Goal: Information Seeking & Learning: Find specific fact

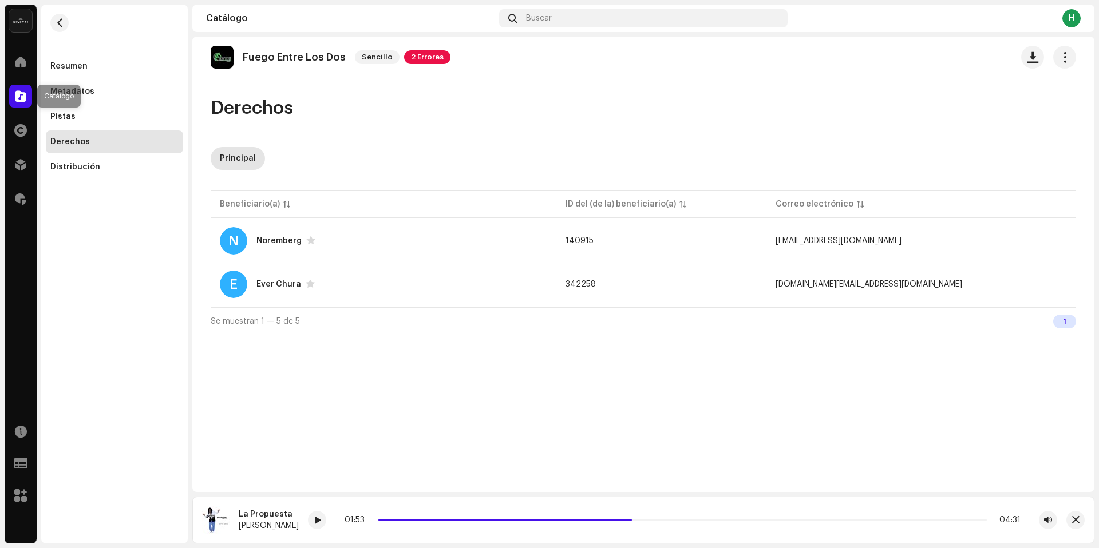
click at [22, 96] on span at bounding box center [20, 96] width 11 height 9
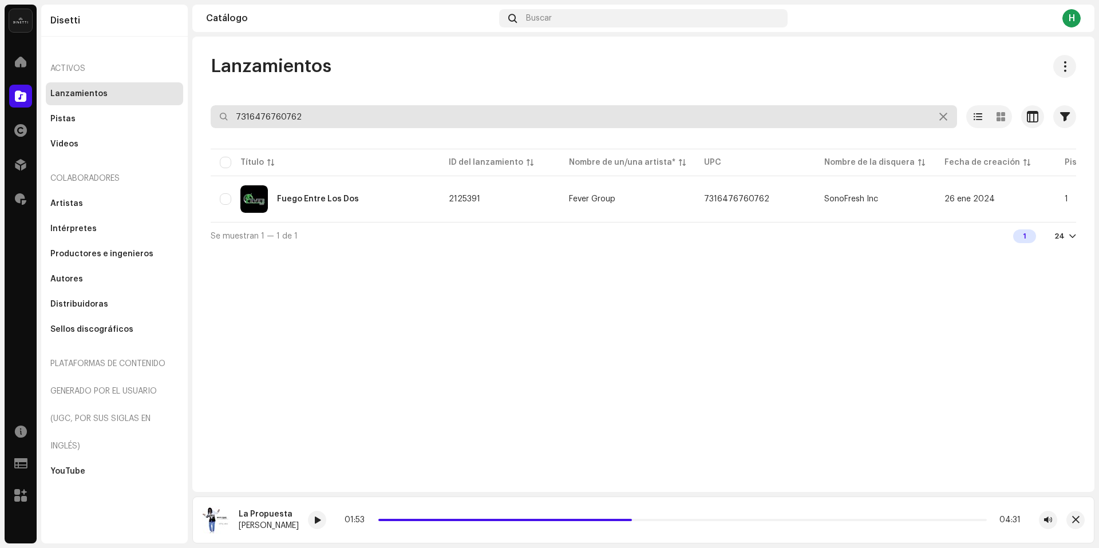
click at [302, 111] on input "7316476760762" at bounding box center [584, 116] width 746 height 23
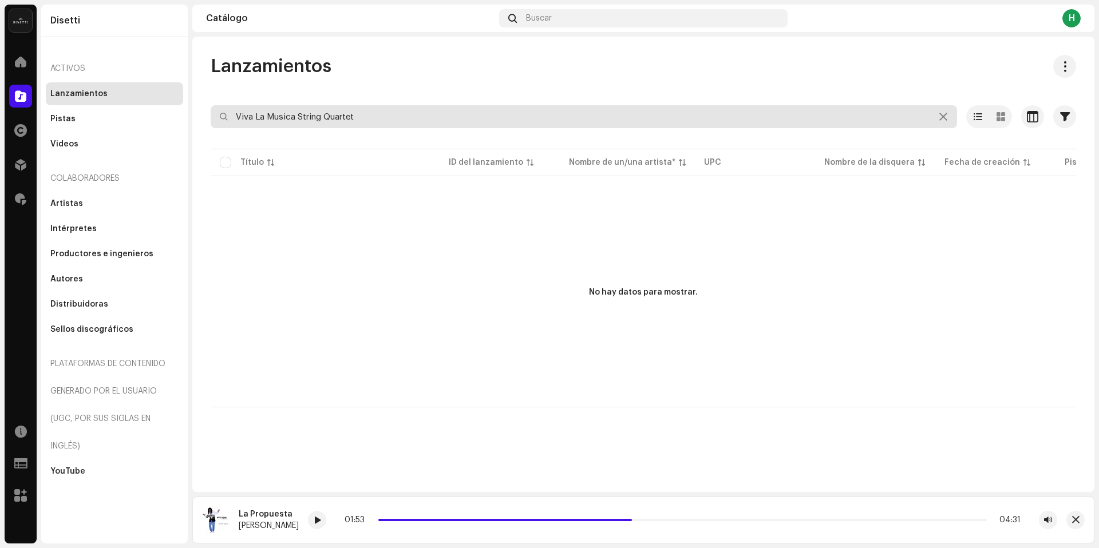
click at [373, 110] on input "Viva La Musica String Quartet" at bounding box center [584, 116] width 746 height 23
click at [374, 116] on input "Viva La Musica String Quartet" at bounding box center [584, 116] width 746 height 23
type input "Viva La Musica String Quartet"
click at [370, 119] on input "Viva La Musica String Quartet" at bounding box center [584, 116] width 746 height 23
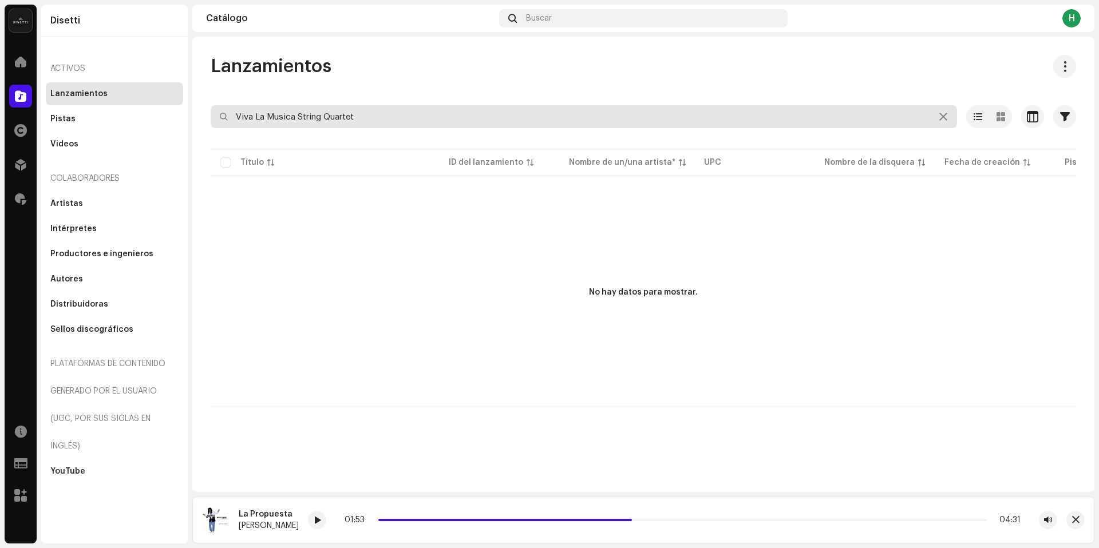
click at [370, 119] on input "Viva La Musica String Quartet" at bounding box center [584, 116] width 746 height 23
paste input "Air on a G String"
click at [426, 123] on input "Air on a G String" at bounding box center [584, 116] width 746 height 23
click at [406, 121] on input "Air on a G String" at bounding box center [584, 116] width 746 height 23
type input "Air on a G String"
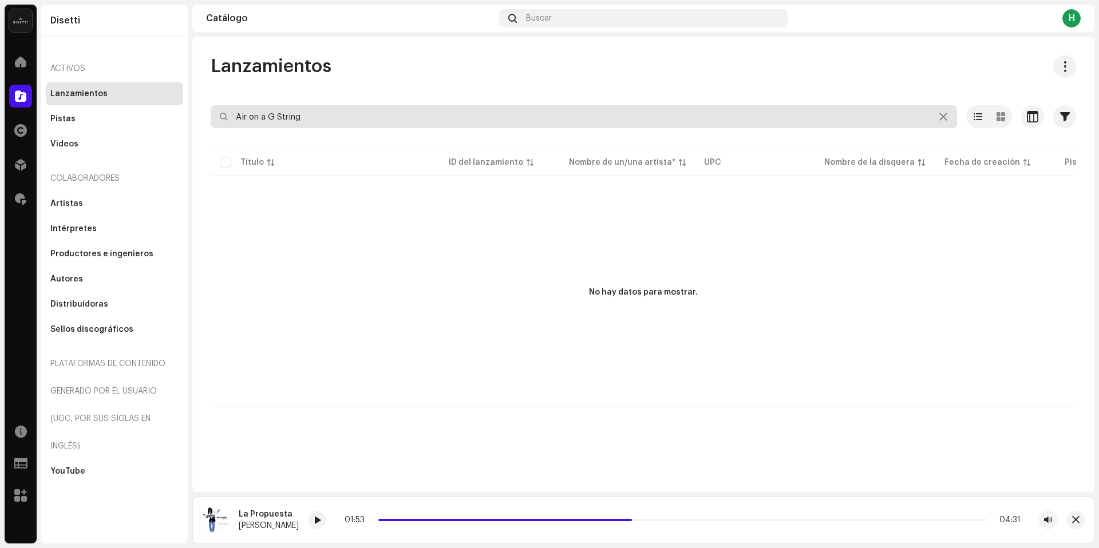
click at [336, 120] on input "Air on a G String" at bounding box center [584, 116] width 746 height 23
paste input "Raindrop Prelude"
type input "Raindrop Prelude"
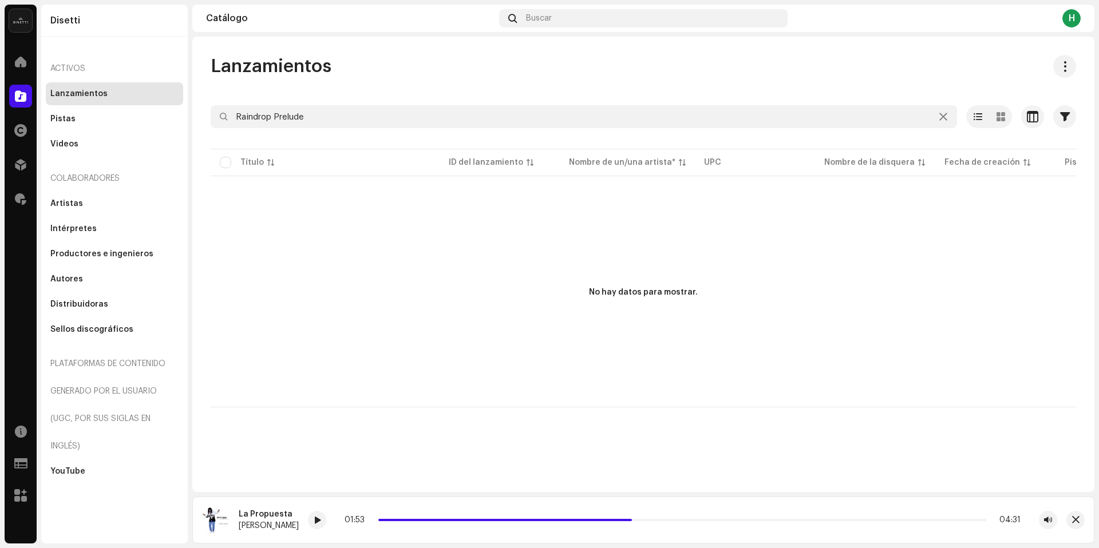
click at [343, 105] on div "Seleccionado 0 Deseleccionar todo 0 Opciones" at bounding box center [643, 93] width 865 height 23
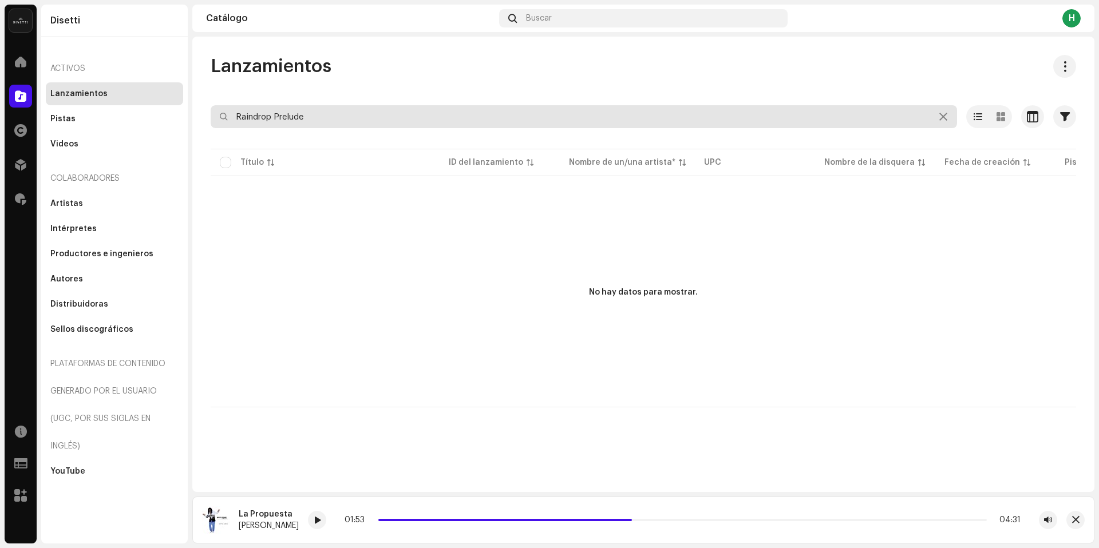
click at [336, 114] on input "Raindrop Prelude" at bounding box center [584, 116] width 746 height 23
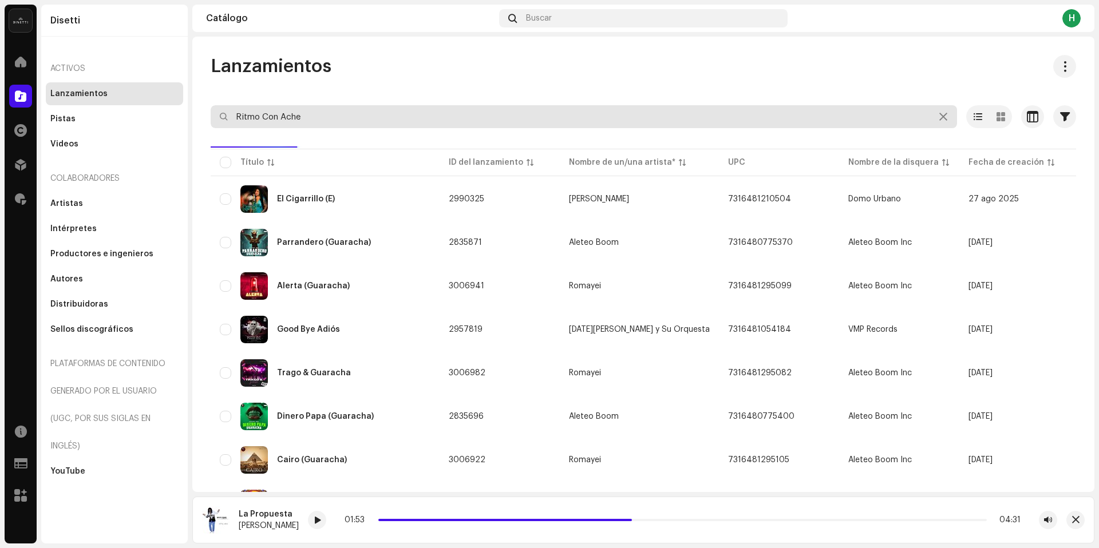
type input "Ritmo Con Ache"
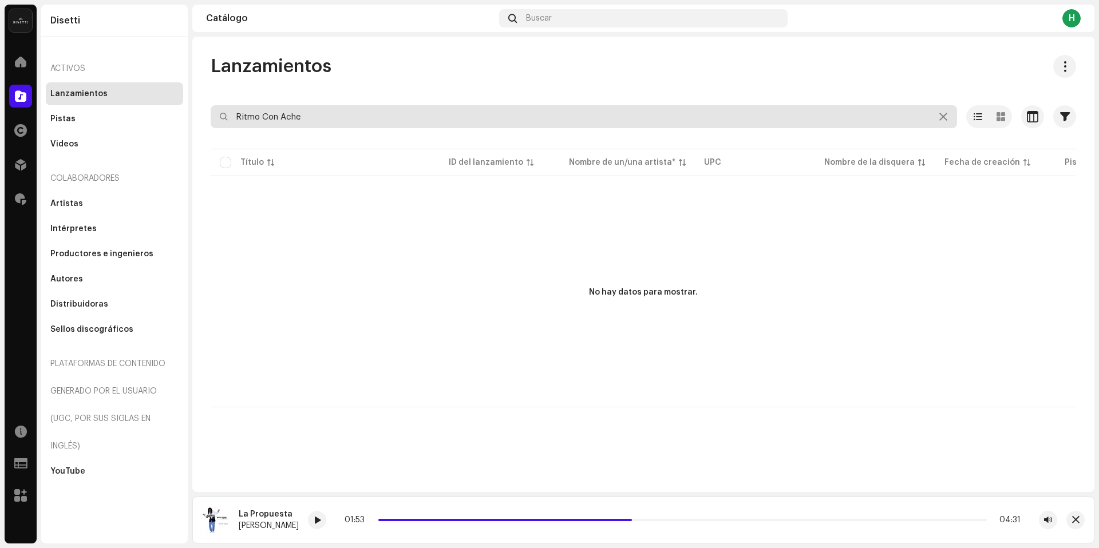
click at [288, 119] on input "Ritmo Con Ache" at bounding box center [584, 116] width 746 height 23
paste input "[PERSON_NAME] (Tributo A [PERSON_NAME])"
type input "[PERSON_NAME] (Tributo A [PERSON_NAME])"
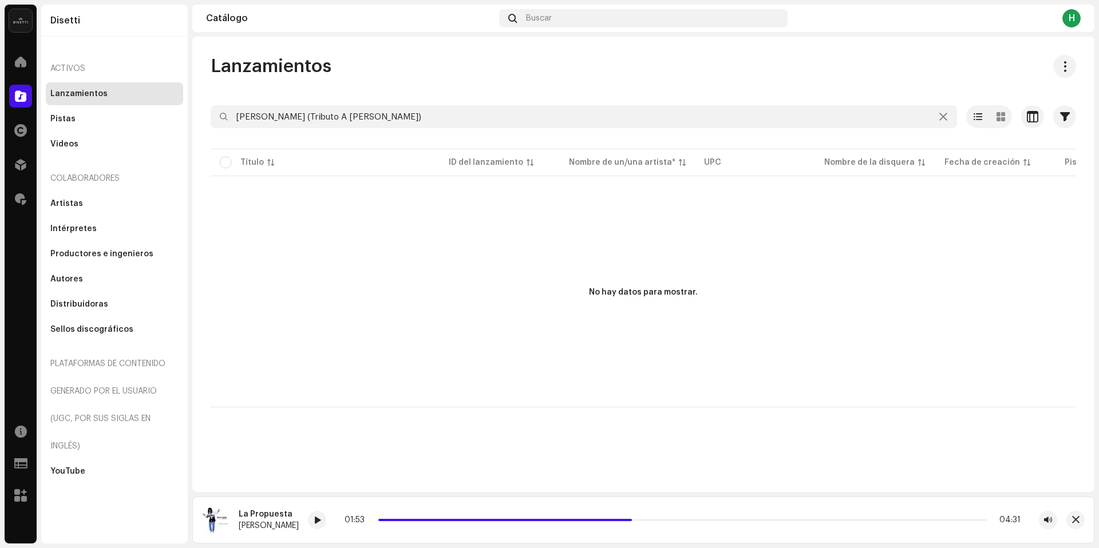
click at [69, 100] on div "Lanzamientos" at bounding box center [114, 93] width 137 height 23
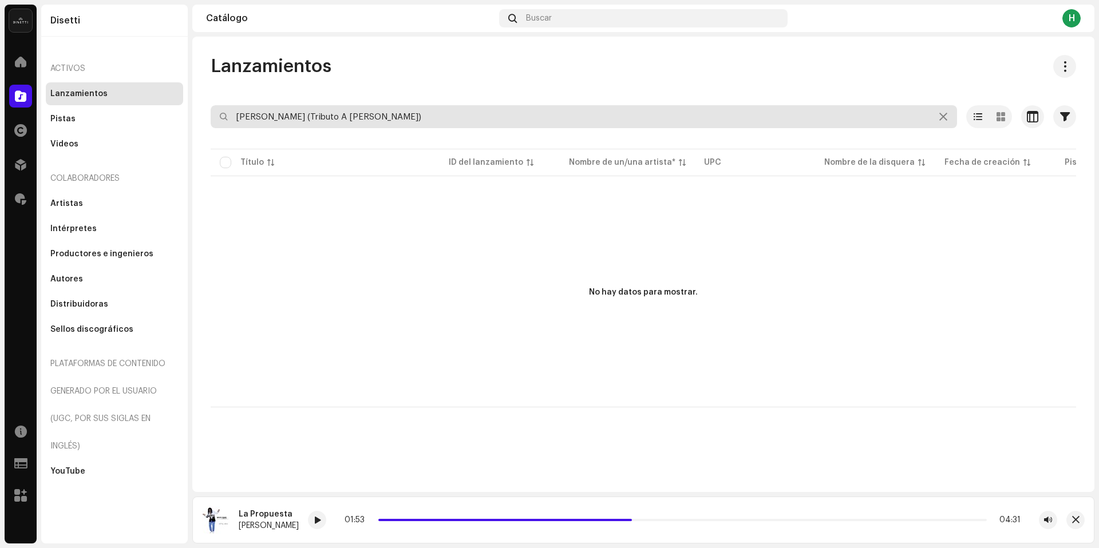
click at [298, 108] on input "[PERSON_NAME] (Tributo A [PERSON_NAME])" at bounding box center [584, 116] width 746 height 23
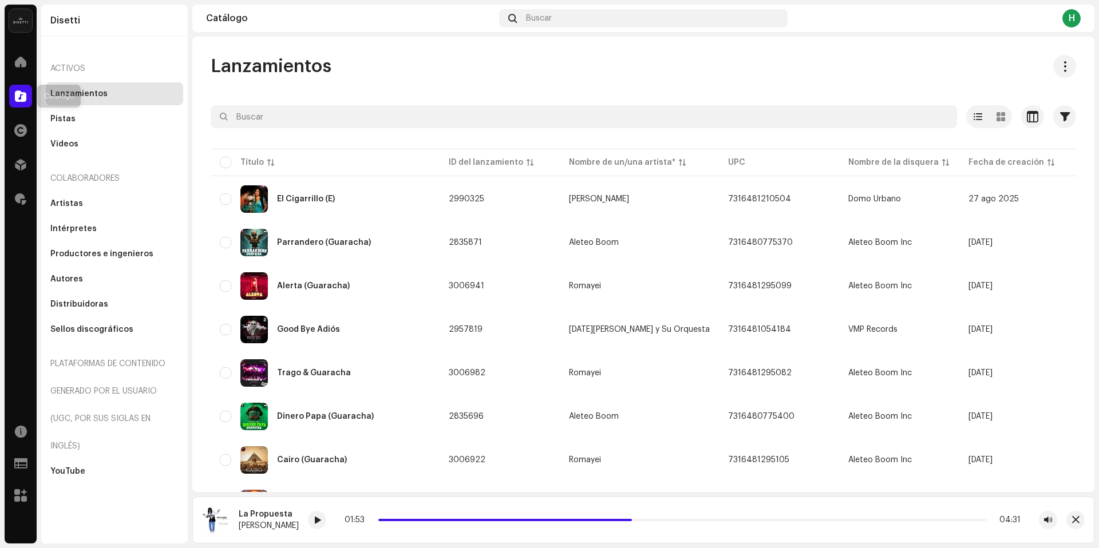
click at [23, 101] on span at bounding box center [20, 96] width 11 height 9
